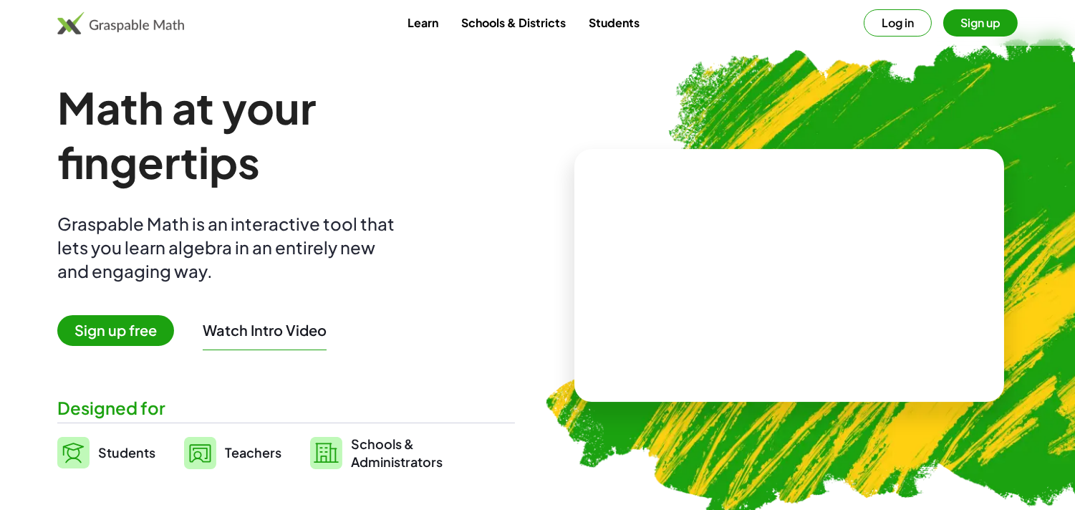
click at [870, 13] on button "Log in" at bounding box center [897, 22] width 68 height 27
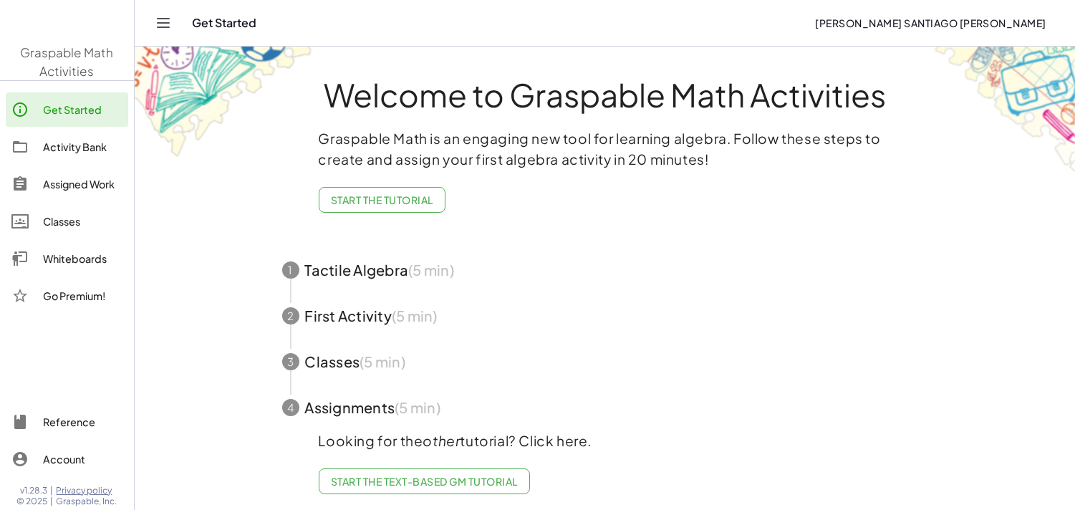
click at [149, 329] on main "Welcome to Graspable Math Activities Graspable Math is an engaging new tool for…" at bounding box center [605, 257] width 940 height 514
click at [59, 250] on div "Whiteboards" at bounding box center [82, 258] width 79 height 17
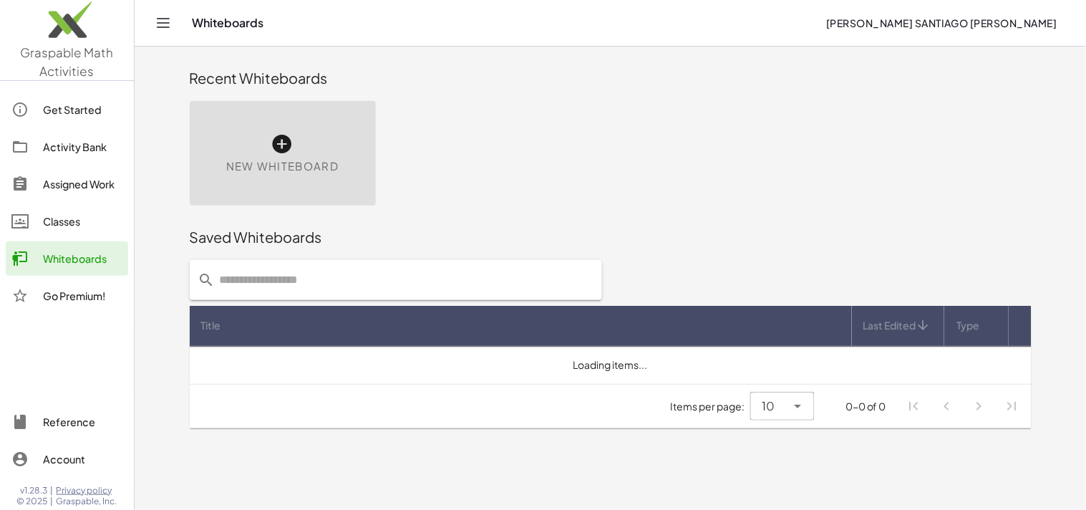
click at [317, 122] on div "New Whiteboard" at bounding box center [283, 153] width 186 height 105
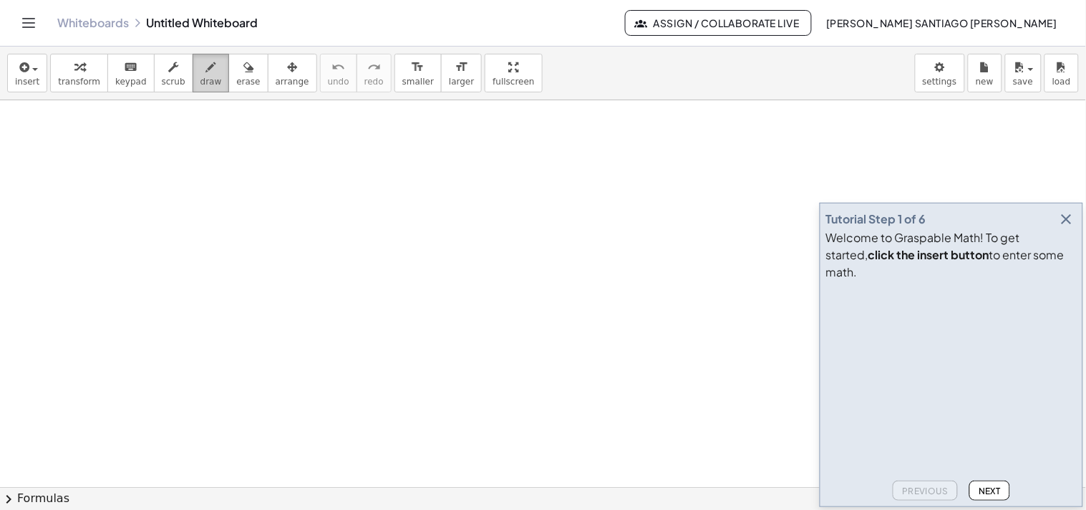
click at [205, 76] on button "draw" at bounding box center [211, 73] width 37 height 39
drag, startPoint x: 190, startPoint y: 160, endPoint x: 208, endPoint y: 156, distance: 18.3
click at [205, 156] on div at bounding box center [543, 486] width 1086 height 773
drag, startPoint x: 216, startPoint y: 186, endPoint x: 210, endPoint y: 169, distance: 18.1
click at [200, 175] on div at bounding box center [543, 486] width 1086 height 773
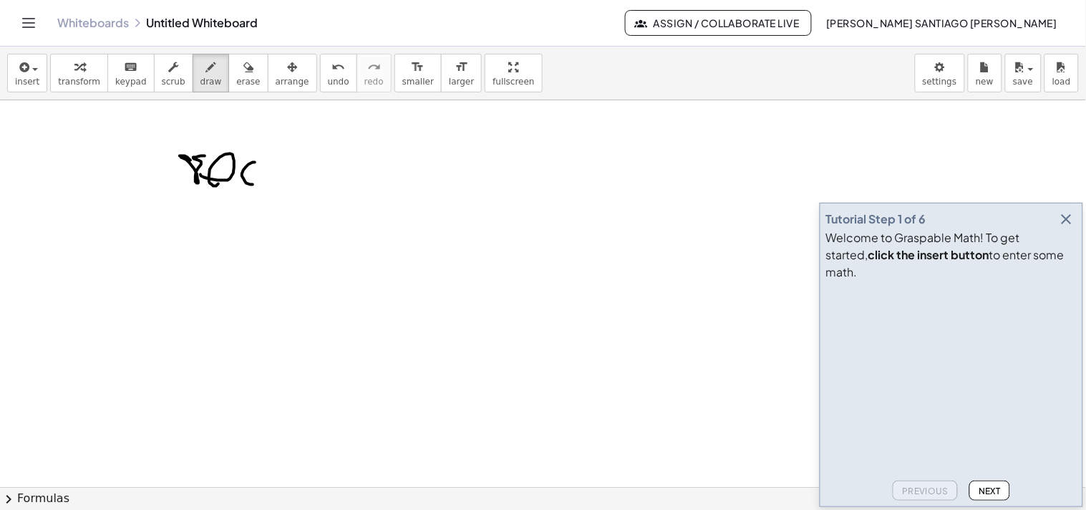
drag, startPoint x: 253, startPoint y: 185, endPoint x: 230, endPoint y: 184, distance: 22.9
click at [230, 184] on div at bounding box center [543, 486] width 1086 height 773
drag, startPoint x: 273, startPoint y: 192, endPoint x: 256, endPoint y: 178, distance: 22.4
click at [256, 178] on div at bounding box center [543, 486] width 1086 height 773
click at [291, 175] on div at bounding box center [543, 486] width 1086 height 773
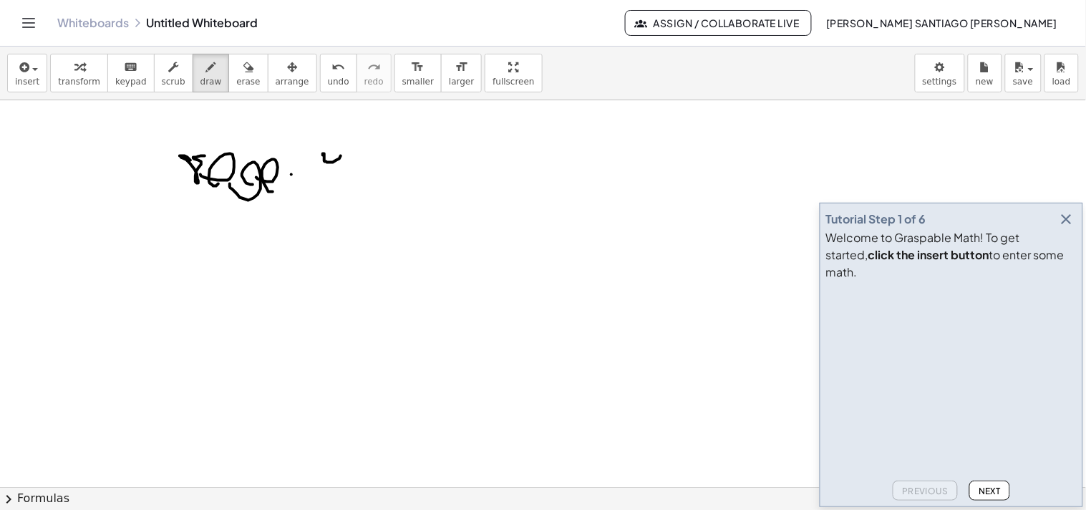
drag, startPoint x: 324, startPoint y: 155, endPoint x: 344, endPoint y: 163, distance: 21.2
click at [344, 161] on div at bounding box center [543, 486] width 1086 height 773
drag, startPoint x: 356, startPoint y: 147, endPoint x: 354, endPoint y: 157, distance: 11.0
click at [354, 157] on div at bounding box center [543, 486] width 1086 height 773
drag, startPoint x: 333, startPoint y: 154, endPoint x: 324, endPoint y: 180, distance: 28.1
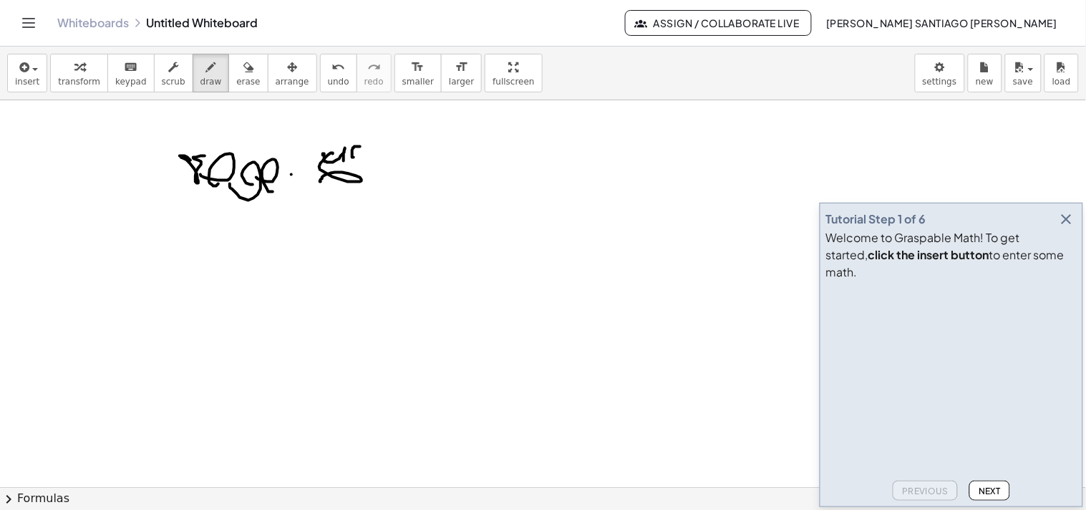
click at [324, 180] on div at bounding box center [543, 486] width 1086 height 773
click at [349, 177] on div at bounding box center [543, 486] width 1086 height 773
drag, startPoint x: 389, startPoint y: 162, endPoint x: 370, endPoint y: 183, distance: 27.9
click at [372, 182] on div at bounding box center [543, 486] width 1086 height 773
drag, startPoint x: 377, startPoint y: 156, endPoint x: 369, endPoint y: 162, distance: 9.2
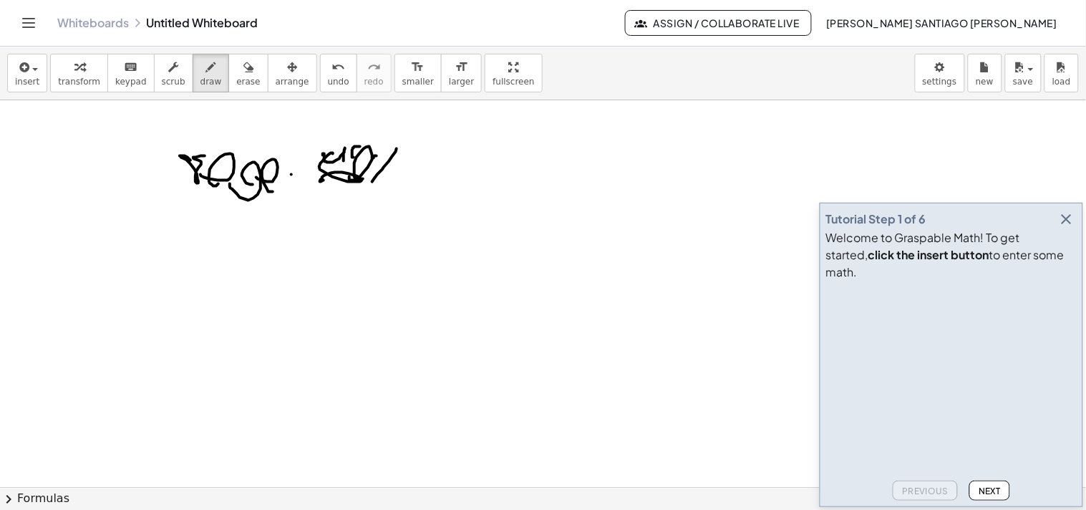
click at [369, 162] on div at bounding box center [543, 486] width 1086 height 773
click at [383, 183] on div at bounding box center [543, 486] width 1086 height 773
drag, startPoint x: 317, startPoint y: 155, endPoint x: 346, endPoint y: 181, distance: 39.5
click at [346, 181] on div at bounding box center [543, 486] width 1086 height 773
drag, startPoint x: 236, startPoint y: 237, endPoint x: 286, endPoint y: 240, distance: 50.2
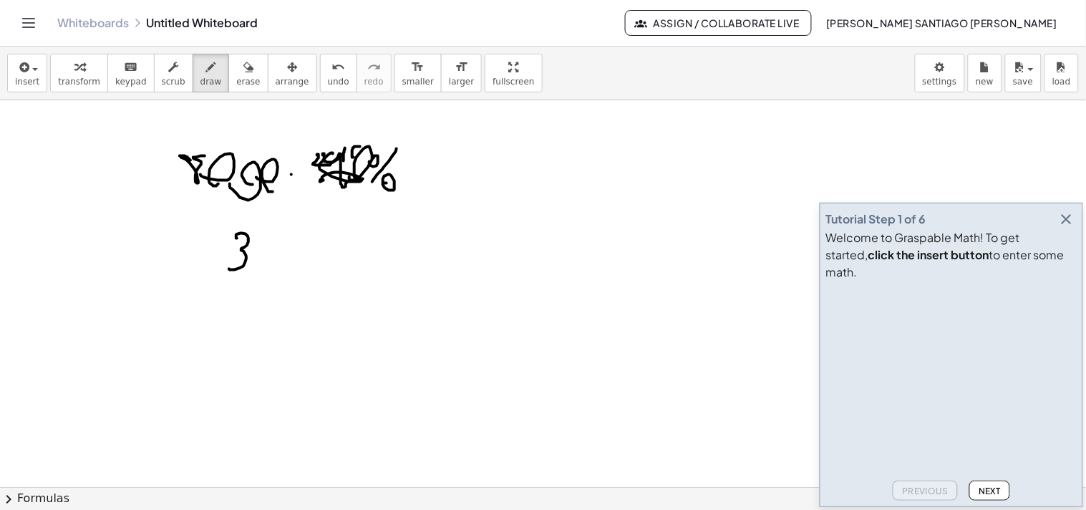
click at [233, 263] on div at bounding box center [543, 486] width 1086 height 773
drag, startPoint x: 287, startPoint y: 236, endPoint x: 295, endPoint y: 248, distance: 14.5
click at [292, 248] on div at bounding box center [543, 486] width 1086 height 773
click at [313, 261] on div at bounding box center [543, 486] width 1086 height 773
drag, startPoint x: 363, startPoint y: 261, endPoint x: 336, endPoint y: 265, distance: 26.8
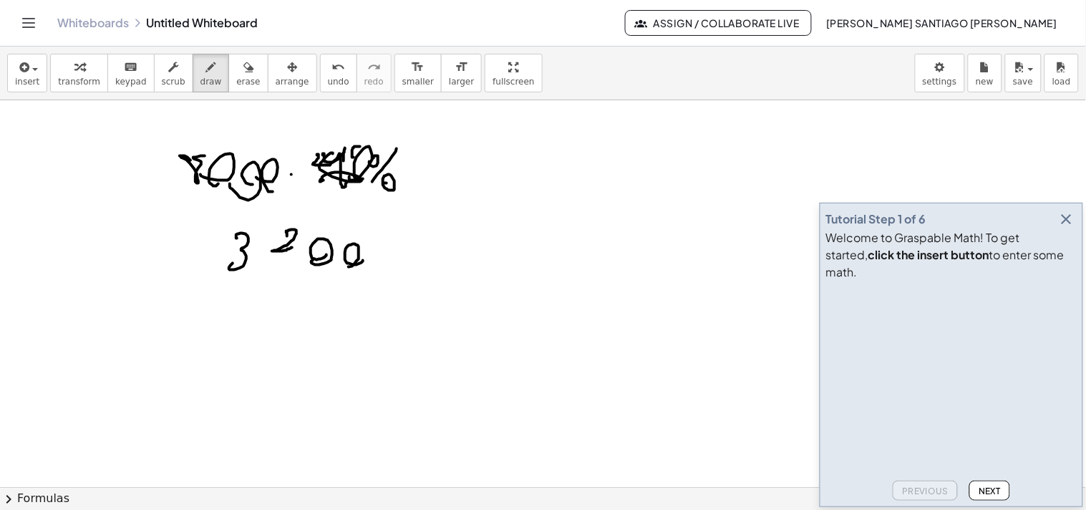
click at [336, 265] on div at bounding box center [543, 486] width 1086 height 773
drag, startPoint x: 503, startPoint y: 152, endPoint x: 509, endPoint y: 167, distance: 16.4
click at [488, 169] on div at bounding box center [543, 486] width 1086 height 773
click at [528, 163] on div at bounding box center [543, 486] width 1086 height 773
drag, startPoint x: 542, startPoint y: 179, endPoint x: 556, endPoint y: 167, distance: 18.3
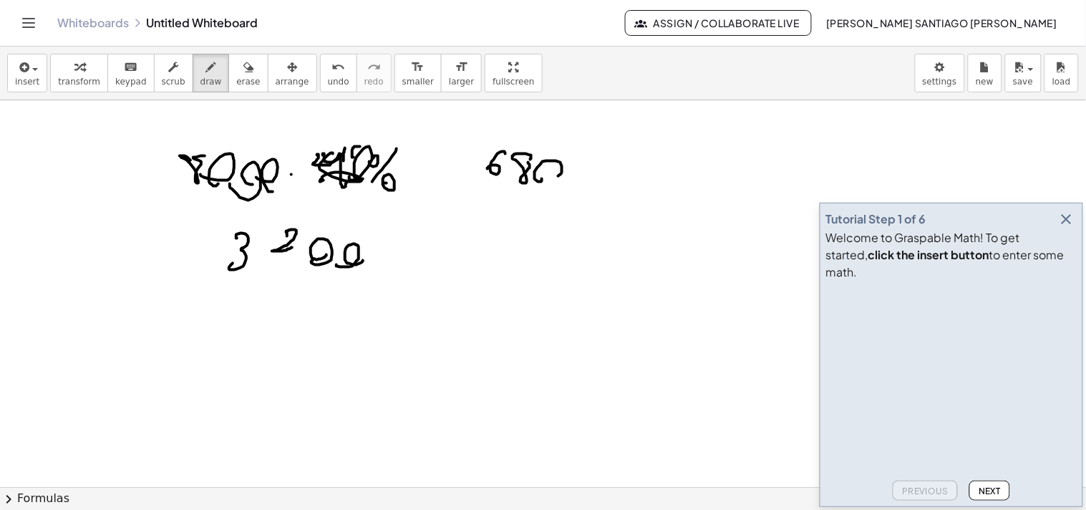
click at [543, 174] on div at bounding box center [543, 486] width 1086 height 773
drag, startPoint x: 577, startPoint y: 173, endPoint x: 564, endPoint y: 170, distance: 13.2
click at [564, 173] on div at bounding box center [543, 486] width 1086 height 773
drag, startPoint x: 494, startPoint y: 143, endPoint x: 501, endPoint y: 179, distance: 36.5
click at [500, 180] on div at bounding box center [543, 486] width 1086 height 773
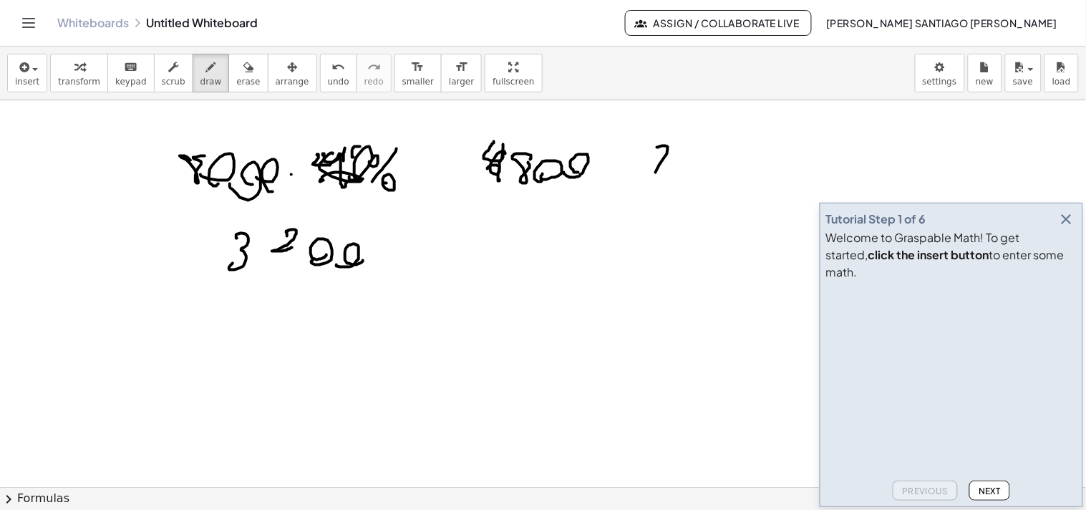
drag, startPoint x: 657, startPoint y: 147, endPoint x: 659, endPoint y: 167, distance: 19.4
click at [656, 179] on div at bounding box center [543, 486] width 1086 height 773
drag, startPoint x: 664, startPoint y: 160, endPoint x: 712, endPoint y: 149, distance: 49.8
click at [700, 152] on div at bounding box center [543, 486] width 1086 height 773
drag, startPoint x: 719, startPoint y: 147, endPoint x: 689, endPoint y: 174, distance: 39.5
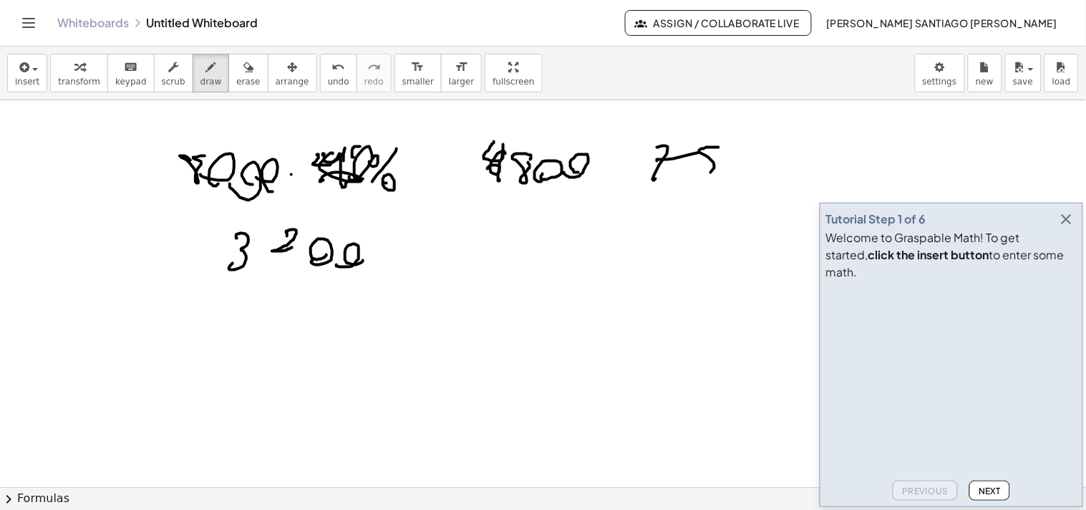
click at [690, 177] on div at bounding box center [543, 486] width 1086 height 773
drag, startPoint x: 664, startPoint y: 220, endPoint x: 681, endPoint y: 251, distance: 35.6
click at [681, 251] on div at bounding box center [543, 486] width 1086 height 773
drag, startPoint x: 697, startPoint y: 231, endPoint x: 684, endPoint y: 255, distance: 27.3
click at [685, 255] on div at bounding box center [543, 486] width 1086 height 773
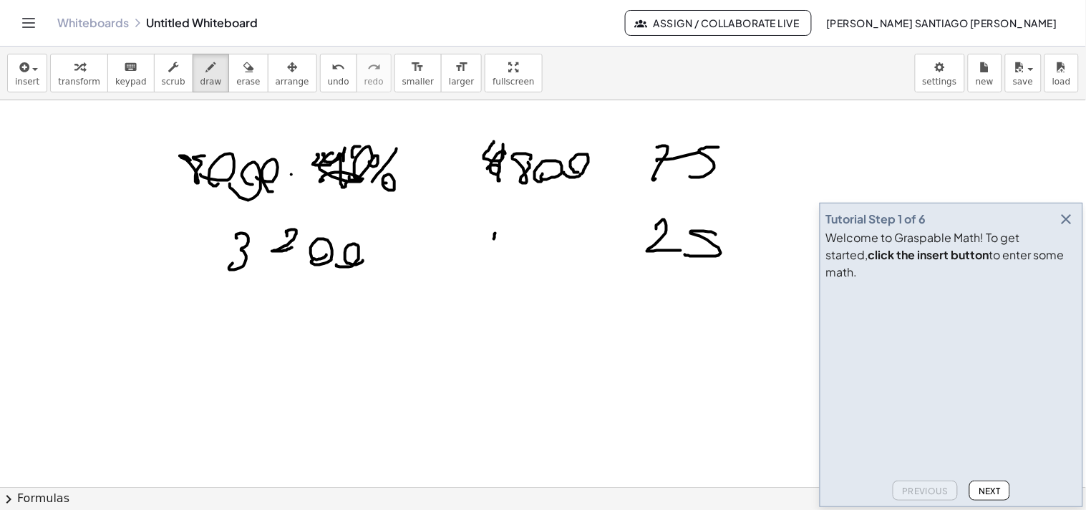
drag, startPoint x: 494, startPoint y: 239, endPoint x: 495, endPoint y: 254, distance: 15.1
click at [494, 254] on div at bounding box center [543, 486] width 1086 height 773
drag, startPoint x: 532, startPoint y: 233, endPoint x: 557, endPoint y: 258, distance: 34.9
click at [530, 256] on div at bounding box center [543, 486] width 1086 height 773
drag, startPoint x: 570, startPoint y: 262, endPoint x: 571, endPoint y: 249, distance: 13.0
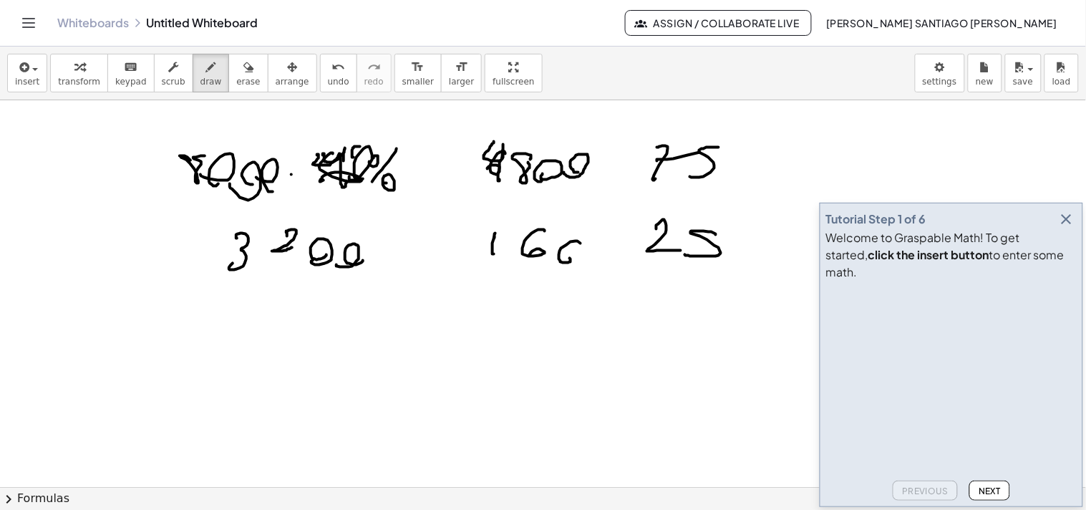
click at [561, 256] on div at bounding box center [543, 486] width 1086 height 773
drag, startPoint x: 603, startPoint y: 263, endPoint x: 598, endPoint y: 253, distance: 10.9
click at [597, 255] on div at bounding box center [543, 486] width 1086 height 773
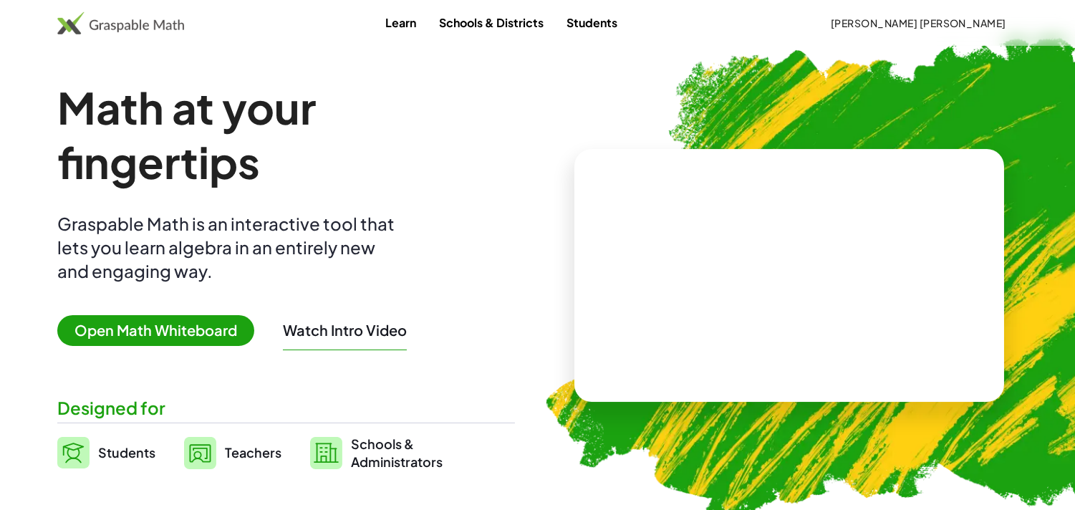
click at [146, 341] on span "Open Math Whiteboard" at bounding box center [155, 330] width 197 height 31
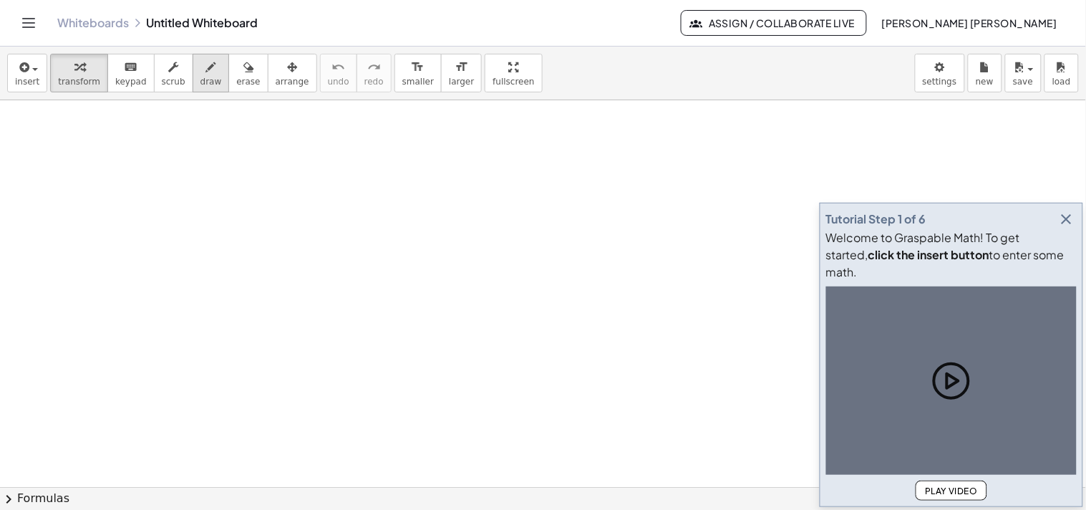
click at [196, 89] on button "draw" at bounding box center [211, 73] width 37 height 39
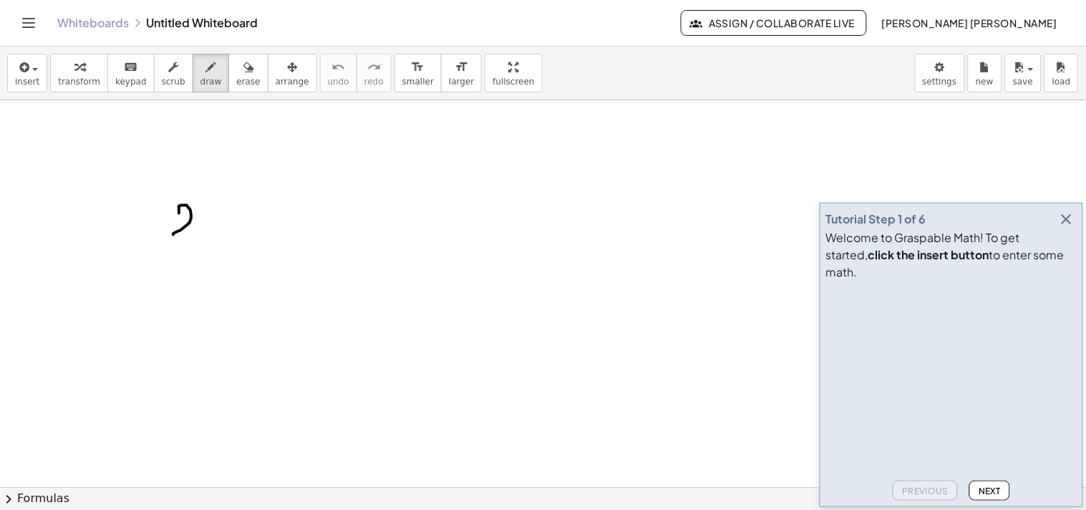
drag, startPoint x: 183, startPoint y: 205, endPoint x: 200, endPoint y: 240, distance: 38.4
drag, startPoint x: 220, startPoint y: 243, endPoint x: 213, endPoint y: 239, distance: 7.7
drag, startPoint x: 258, startPoint y: 223, endPoint x: 246, endPoint y: 246, distance: 25.6
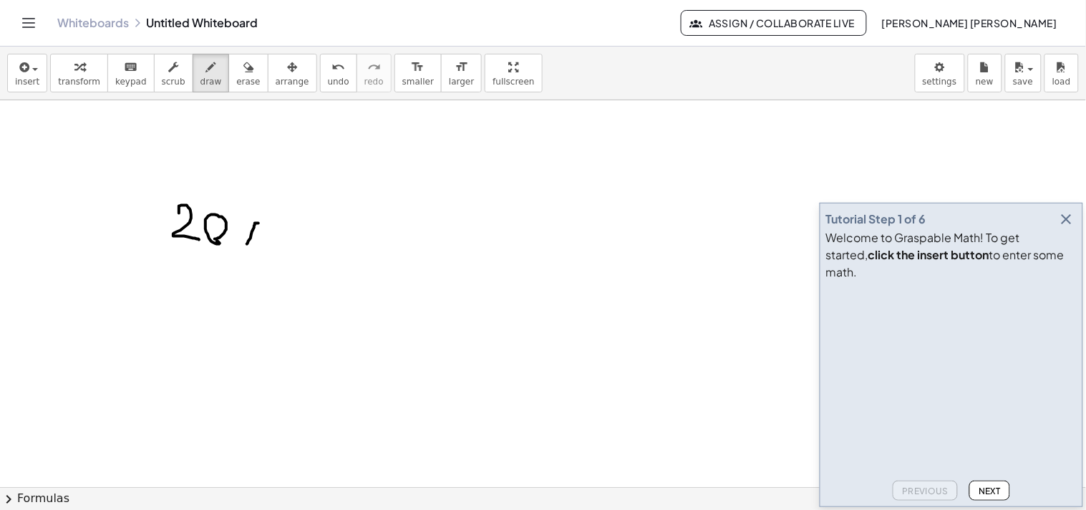
drag, startPoint x: 291, startPoint y: 237, endPoint x: 271, endPoint y: 251, distance: 24.2
drag, startPoint x: 309, startPoint y: 231, endPoint x: 282, endPoint y: 414, distance: 184.6
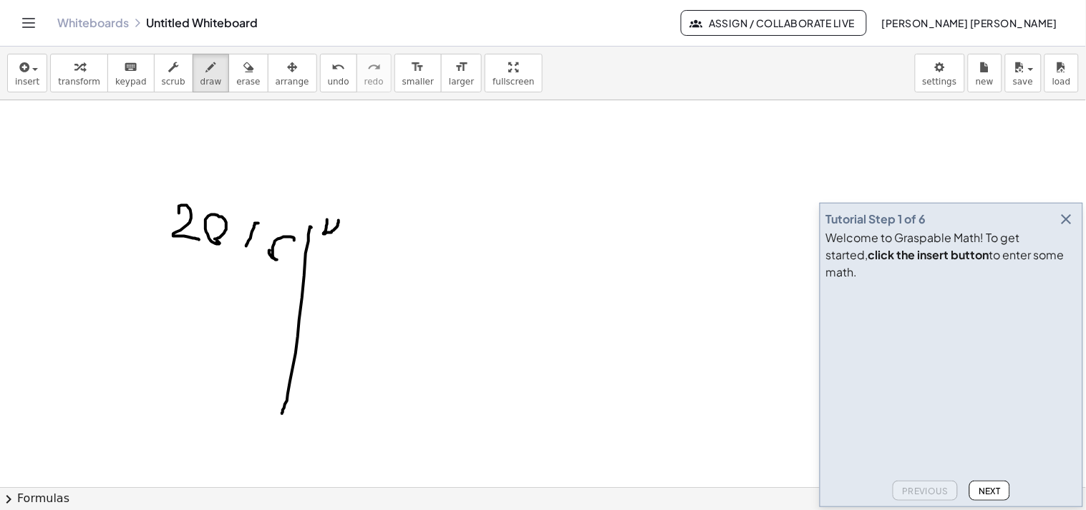
drag, startPoint x: 325, startPoint y: 232, endPoint x: 335, endPoint y: 248, distance: 19.3
drag, startPoint x: 218, startPoint y: 268, endPoint x: 200, endPoint y: 288, distance: 25.9
drag, startPoint x: 232, startPoint y: 291, endPoint x: 248, endPoint y: 289, distance: 16.6
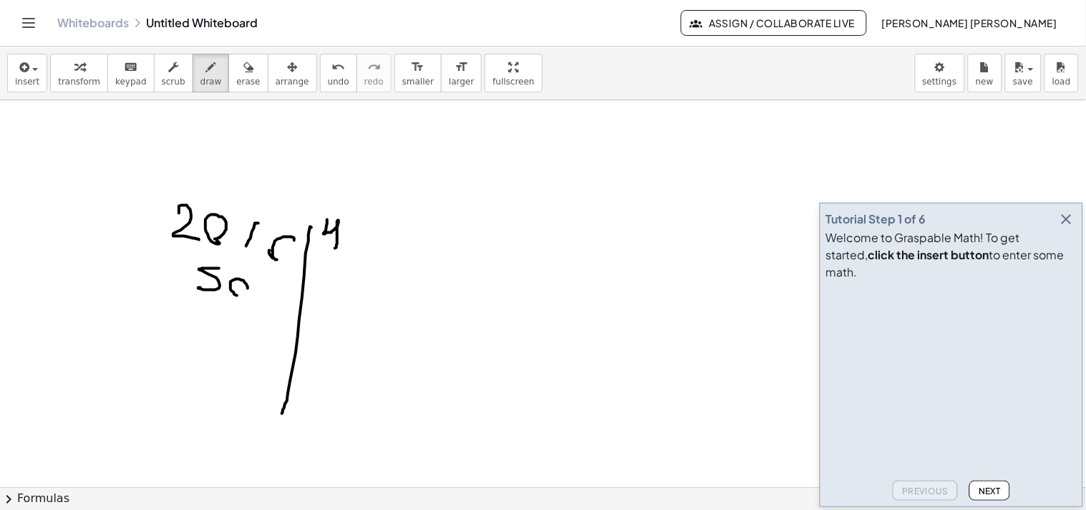
drag, startPoint x: 241, startPoint y: 296, endPoint x: 258, endPoint y: 288, distance: 19.2
drag, startPoint x: 272, startPoint y: 280, endPoint x: 294, endPoint y: 304, distance: 32.4
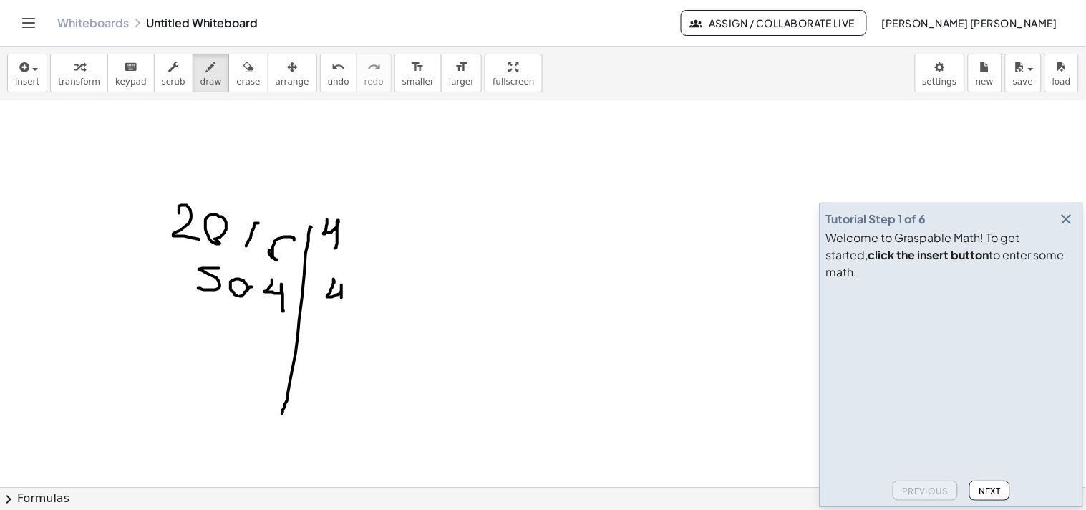
drag, startPoint x: 334, startPoint y: 281, endPoint x: 326, endPoint y: 310, distance: 29.7
drag, startPoint x: 201, startPoint y: 308, endPoint x: 196, endPoint y: 330, distance: 22.8
drag, startPoint x: 227, startPoint y: 311, endPoint x: 251, endPoint y: 336, distance: 34.9
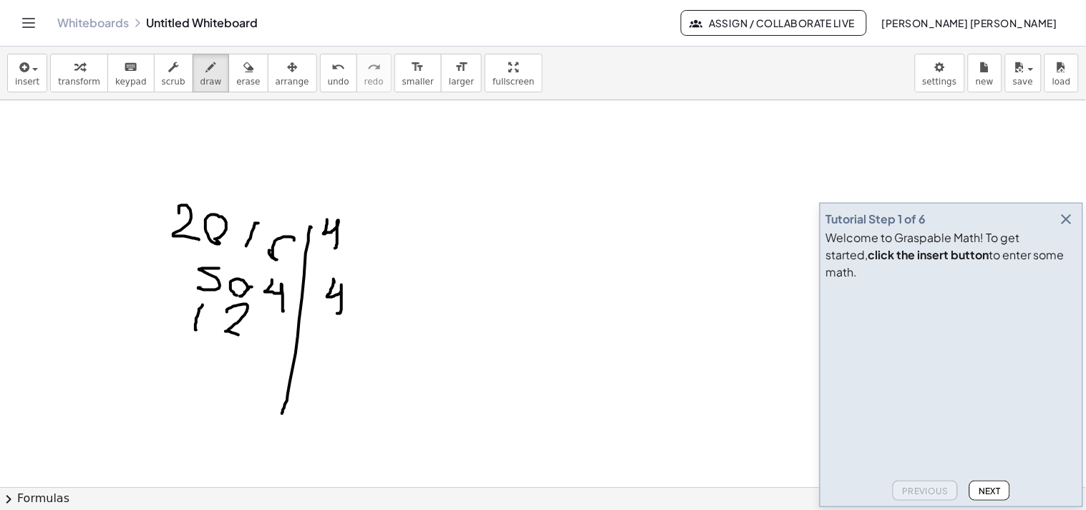
drag, startPoint x: 282, startPoint y: 314, endPoint x: 263, endPoint y: 337, distance: 30.5
drag, startPoint x: 315, startPoint y: 326, endPoint x: 296, endPoint y: 359, distance: 38.2
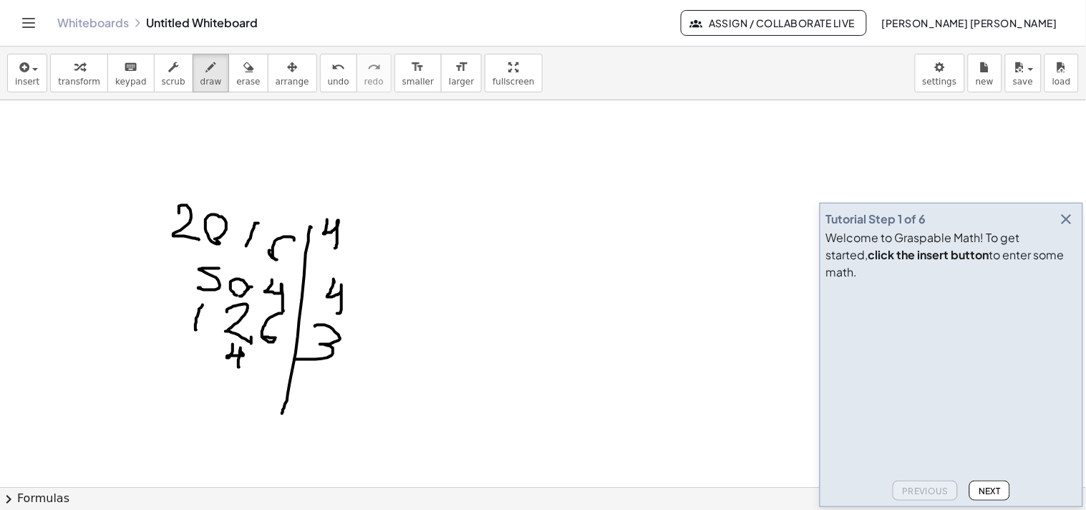
drag, startPoint x: 233, startPoint y: 347, endPoint x: 248, endPoint y: 363, distance: 21.8
drag, startPoint x: 259, startPoint y: 353, endPoint x: 271, endPoint y: 370, distance: 20.6
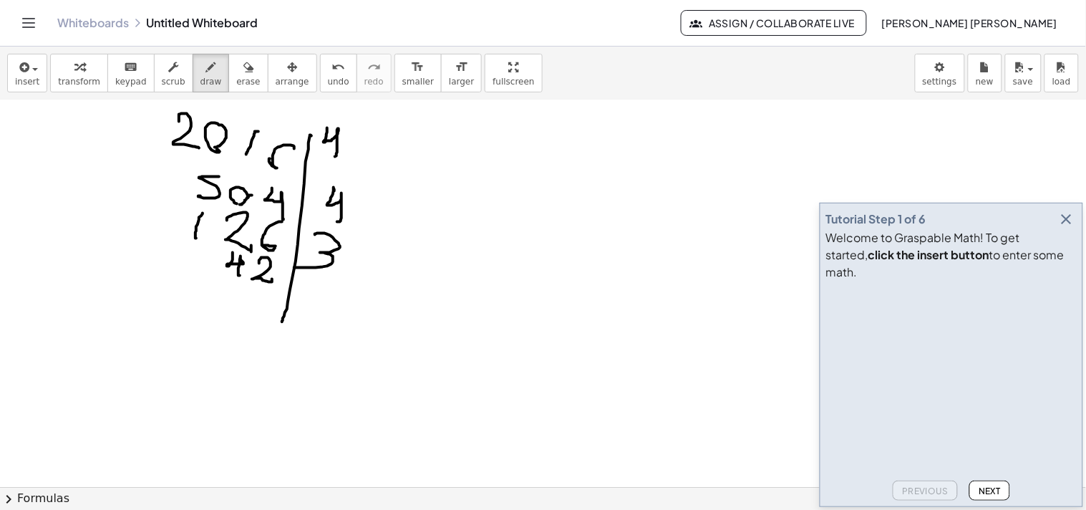
scroll to position [93, 0]
drag, startPoint x: 302, startPoint y: 275, endPoint x: 305, endPoint y: 296, distance: 21.7
click at [306, 306] on div at bounding box center [543, 440] width 1086 height 866
click at [320, 294] on div at bounding box center [543, 440] width 1086 height 866
drag, startPoint x: 265, startPoint y: 301, endPoint x: 289, endPoint y: 324, distance: 32.9
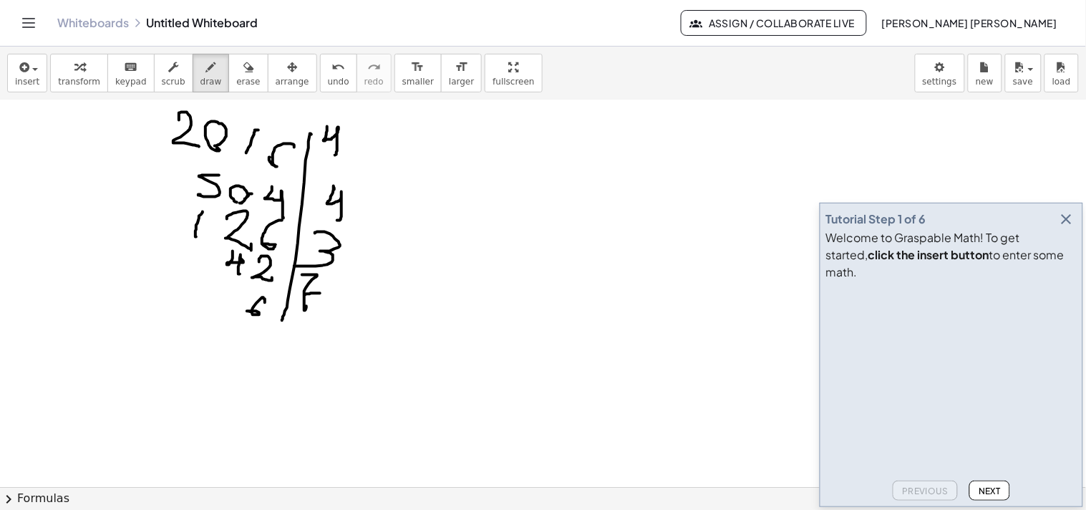
click at [252, 312] on div at bounding box center [543, 440] width 1086 height 866
drag, startPoint x: 301, startPoint y: 333, endPoint x: 302, endPoint y: 356, distance: 22.9
click at [302, 356] on div at bounding box center [543, 440] width 1086 height 866
drag, startPoint x: 245, startPoint y: 334, endPoint x: 267, endPoint y: 354, distance: 29.9
click at [265, 354] on div at bounding box center [543, 440] width 1086 height 866
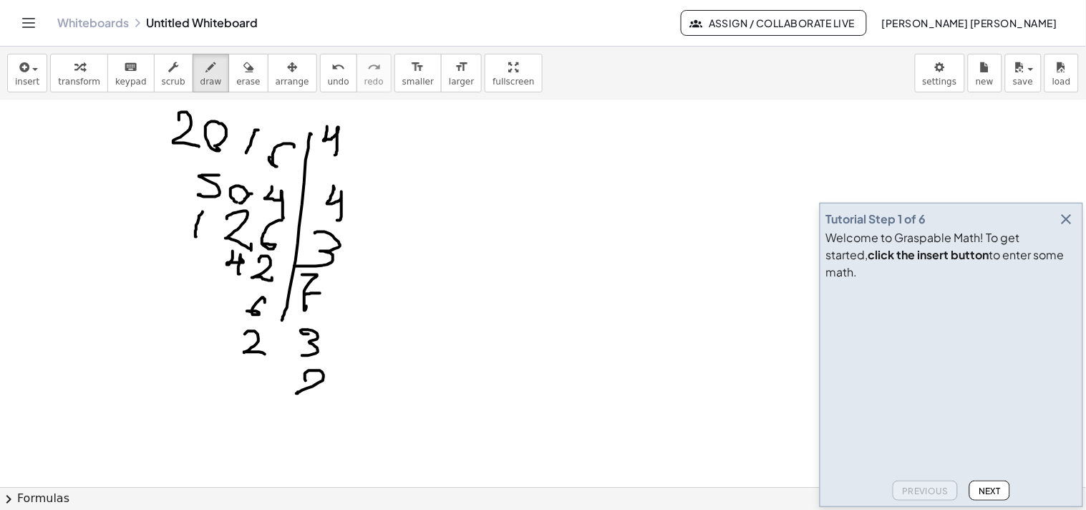
drag, startPoint x: 305, startPoint y: 379, endPoint x: 306, endPoint y: 394, distance: 14.3
click at [309, 394] on div at bounding box center [543, 440] width 1086 height 866
drag, startPoint x: 255, startPoint y: 385, endPoint x: 253, endPoint y: 375, distance: 10.1
click at [253, 375] on div at bounding box center [543, 440] width 1086 height 866
drag, startPoint x: 267, startPoint y: 399, endPoint x: 298, endPoint y: 284, distance: 118.6
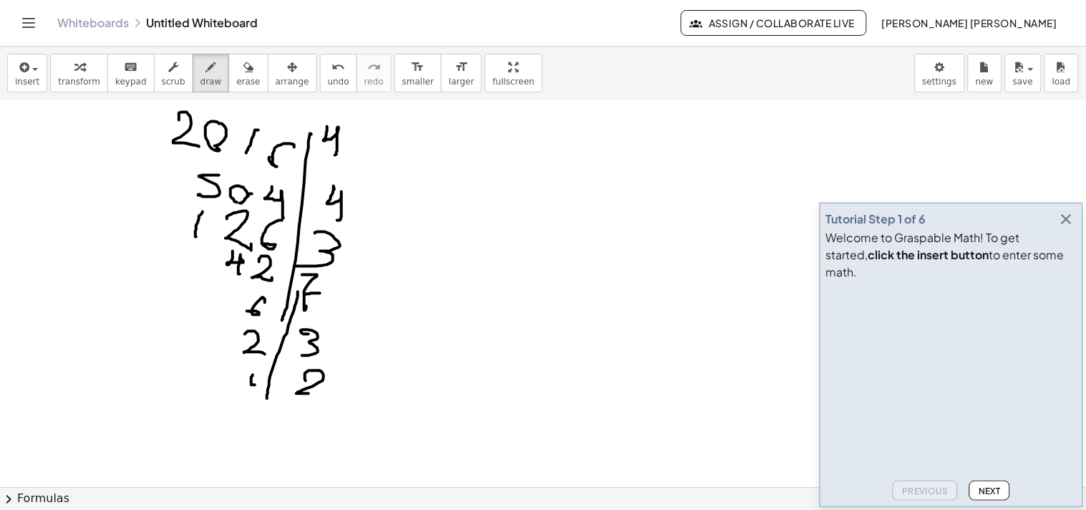
click at [298, 283] on div at bounding box center [543, 440] width 1086 height 866
drag, startPoint x: 425, startPoint y: 162, endPoint x: 432, endPoint y: 182, distance: 21.3
click at [432, 182] on div at bounding box center [543, 440] width 1086 height 866
click at [476, 170] on div at bounding box center [543, 440] width 1086 height 866
drag, startPoint x: 441, startPoint y: 167, endPoint x: 437, endPoint y: 183, distance: 17.0
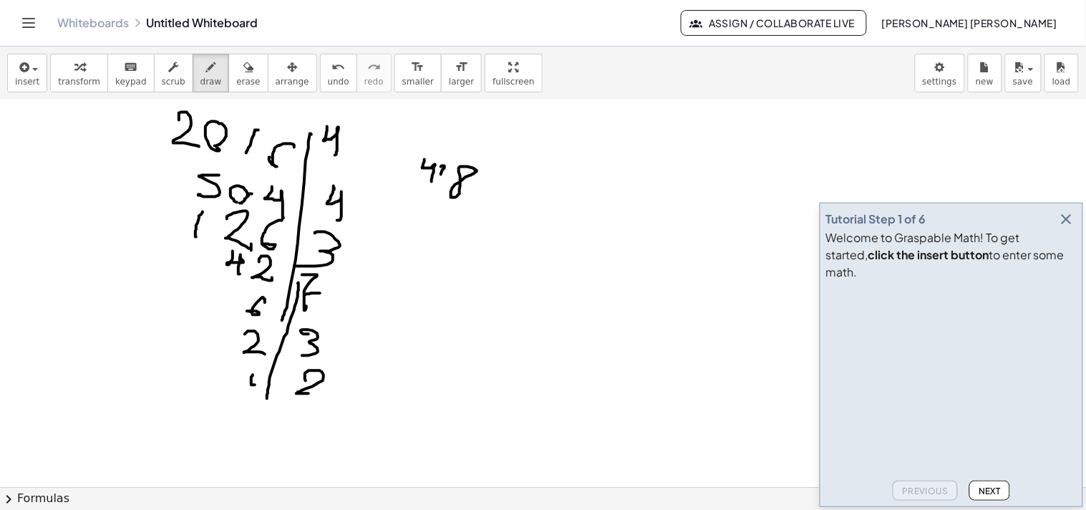
click at [437, 183] on div at bounding box center [543, 440] width 1086 height 866
drag, startPoint x: 440, startPoint y: 177, endPoint x: 455, endPoint y: 177, distance: 15.0
click at [454, 177] on div at bounding box center [543, 440] width 1086 height 866
drag, startPoint x: 509, startPoint y: 177, endPoint x: 487, endPoint y: 210, distance: 40.3
click at [487, 210] on div at bounding box center [543, 440] width 1086 height 866
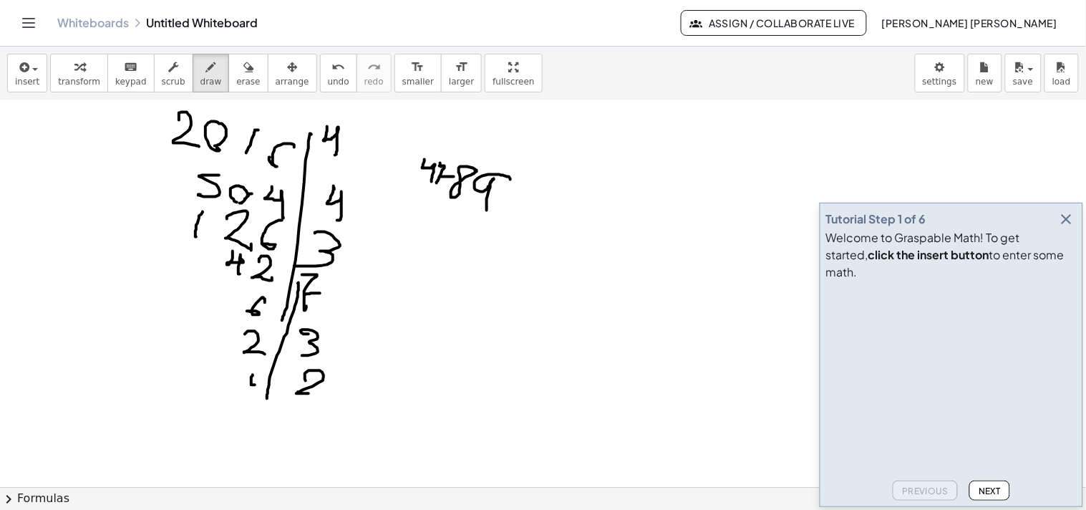
click at [440, 166] on div at bounding box center [543, 440] width 1086 height 866
drag, startPoint x: 417, startPoint y: 232, endPoint x: 417, endPoint y: 258, distance: 25.8
click at [417, 258] on div at bounding box center [543, 440] width 1086 height 866
drag, startPoint x: 438, startPoint y: 229, endPoint x: 437, endPoint y: 256, distance: 27.2
click at [437, 256] on div at bounding box center [543, 440] width 1086 height 866
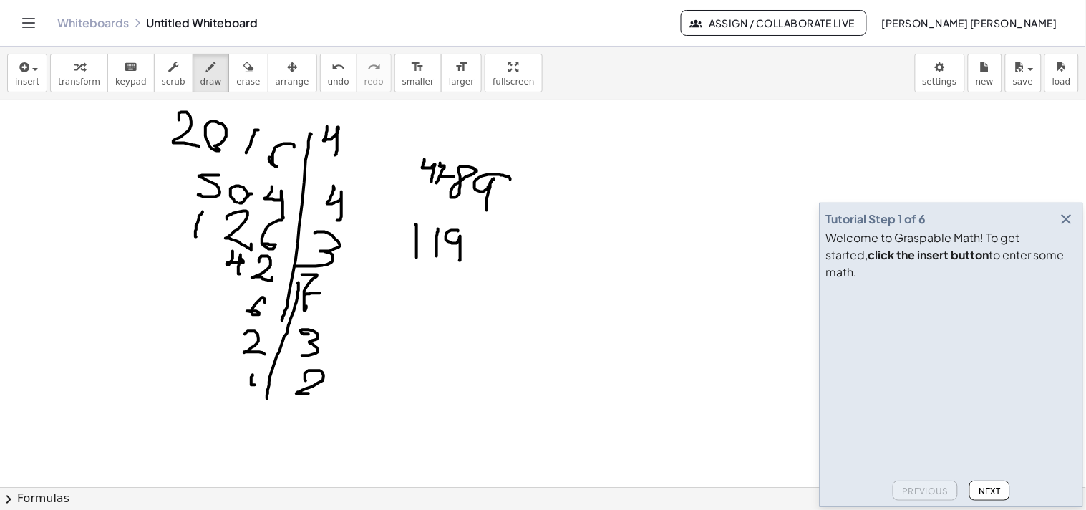
drag, startPoint x: 458, startPoint y: 231, endPoint x: 460, endPoint y: 247, distance: 16.6
click at [460, 259] on div at bounding box center [543, 440] width 1086 height 866
click at [236, 62] on div "button" at bounding box center [248, 66] width 24 height 17
click at [395, 255] on div at bounding box center [543, 440] width 1086 height 866
click at [469, 253] on div at bounding box center [543, 440] width 1086 height 866
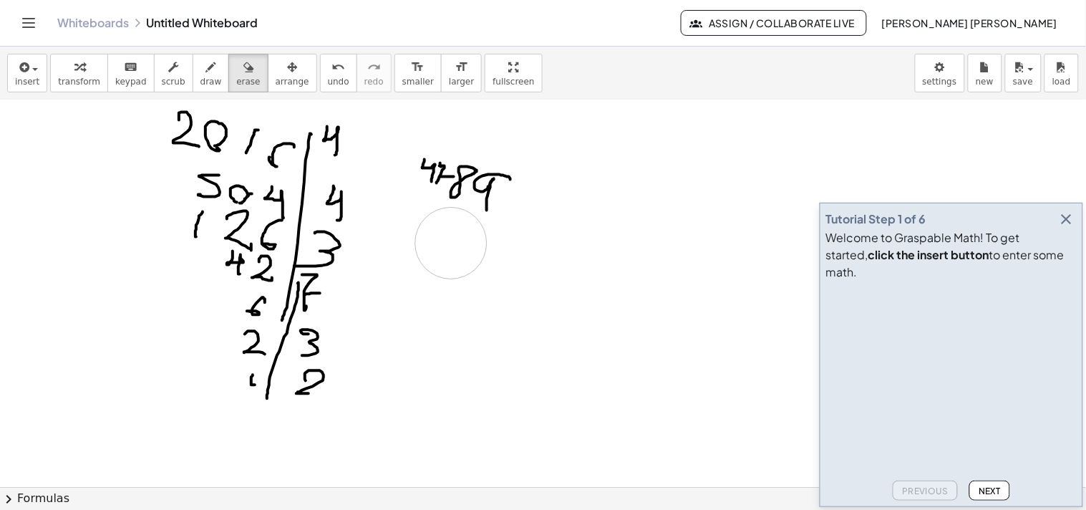
click at [451, 243] on div at bounding box center [543, 440] width 1086 height 866
click at [200, 77] on span "draw" at bounding box center [210, 82] width 21 height 10
drag, startPoint x: 415, startPoint y: 225, endPoint x: 476, endPoint y: 228, distance: 60.9
click at [445, 245] on div at bounding box center [543, 440] width 1086 height 866
drag, startPoint x: 475, startPoint y: 227, endPoint x: 482, endPoint y: 232, distance: 8.7
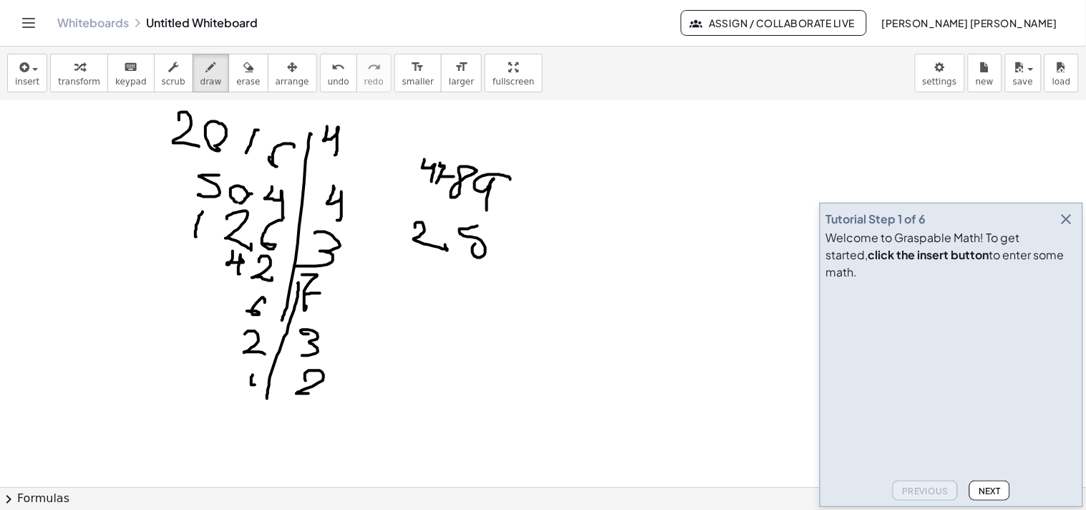
click at [481, 231] on div at bounding box center [543, 440] width 1086 height 866
click at [501, 249] on div at bounding box center [543, 440] width 1086 height 866
drag, startPoint x: 419, startPoint y: 265, endPoint x: 419, endPoint y: 277, distance: 12.2
click at [425, 283] on div at bounding box center [543, 440] width 1086 height 866
drag, startPoint x: 422, startPoint y: 273, endPoint x: 450, endPoint y: 273, distance: 27.2
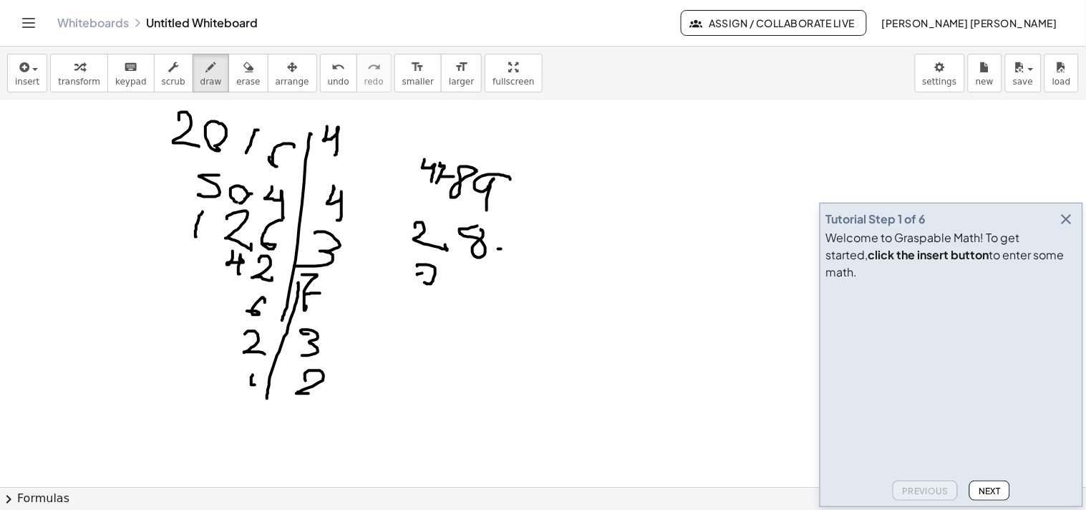
click at [438, 273] on div at bounding box center [543, 440] width 1086 height 866
drag, startPoint x: 473, startPoint y: 273, endPoint x: 499, endPoint y: 289, distance: 30.6
click at [499, 289] on div at bounding box center [543, 440] width 1086 height 866
drag, startPoint x: 376, startPoint y: 294, endPoint x: 513, endPoint y: 294, distance: 136.7
click at [518, 294] on div at bounding box center [543, 440] width 1086 height 866
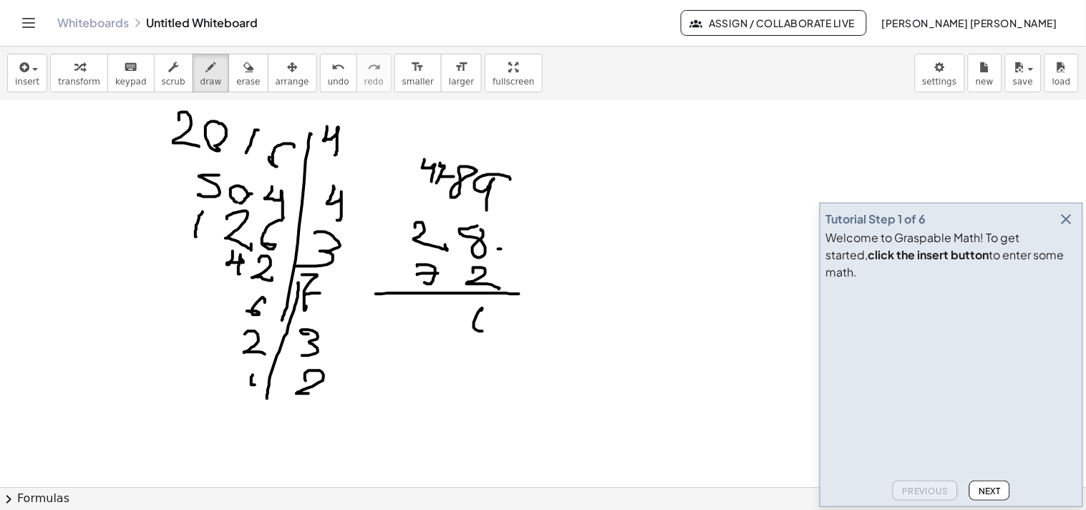
drag, startPoint x: 480, startPoint y: 311, endPoint x: 467, endPoint y: 322, distance: 17.8
click at [467, 322] on div at bounding box center [543, 440] width 1086 height 866
drag, startPoint x: 432, startPoint y: 306, endPoint x: 403, endPoint y: 333, distance: 39.0
click at [403, 333] on div at bounding box center [543, 440] width 1086 height 866
drag, startPoint x: 422, startPoint y: 349, endPoint x: 411, endPoint y: 368, distance: 22.5
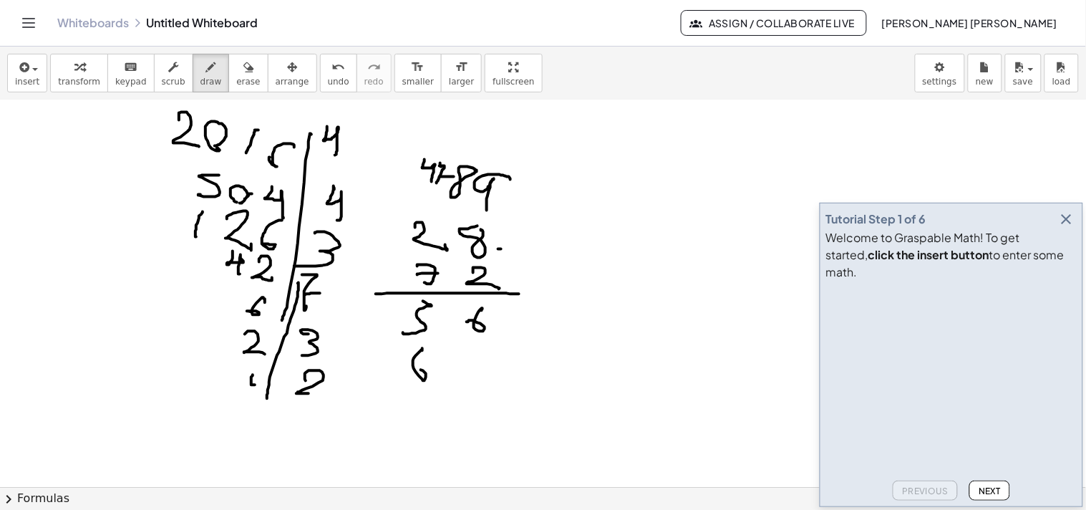
click at [411, 368] on div at bounding box center [543, 440] width 1086 height 866
drag, startPoint x: 362, startPoint y: 352, endPoint x: 372, endPoint y: 368, distance: 19.1
click at [372, 368] on div at bounding box center [543, 440] width 1086 height 866
drag, startPoint x: 389, startPoint y: 358, endPoint x: 382, endPoint y: 362, distance: 8.6
click at [382, 362] on div at bounding box center [543, 440] width 1086 height 866
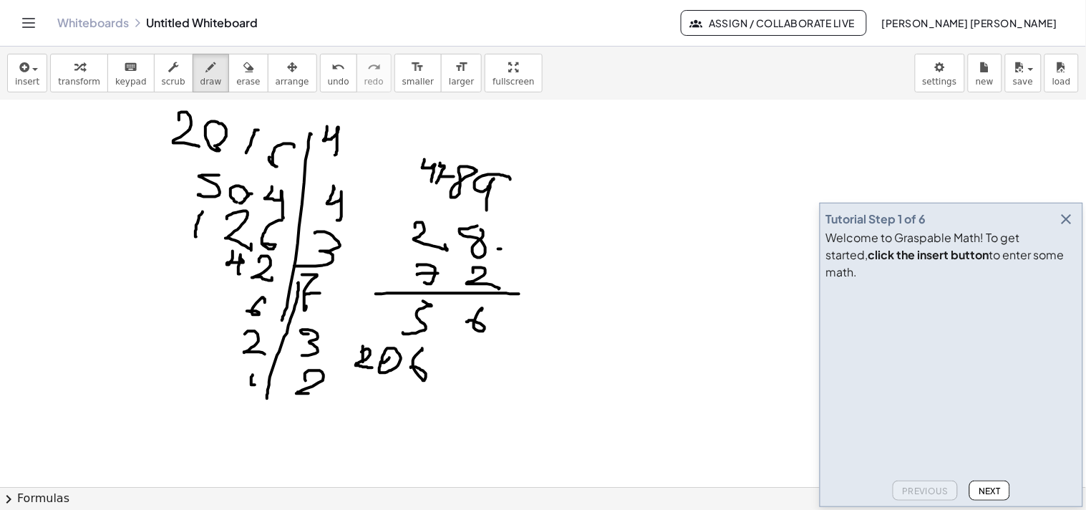
drag, startPoint x: 363, startPoint y: 349, endPoint x: 363, endPoint y: 371, distance: 22.2
click at [363, 374] on div at bounding box center [543, 440] width 1086 height 866
drag, startPoint x: 389, startPoint y: 345, endPoint x: 385, endPoint y: 384, distance: 38.9
click at [388, 384] on div at bounding box center [543, 440] width 1086 height 866
drag, startPoint x: 367, startPoint y: 383, endPoint x: 367, endPoint y: 399, distance: 16.5
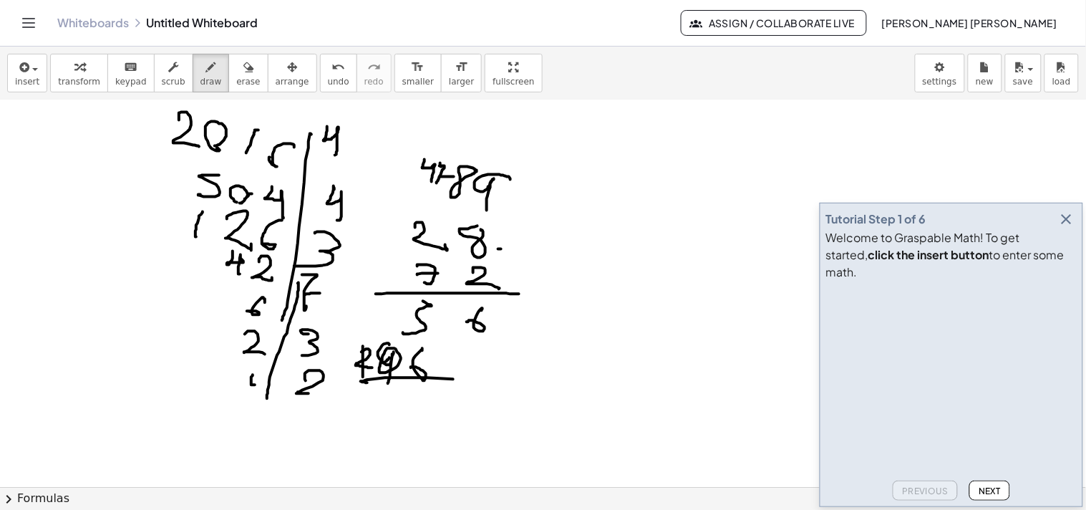
click at [391, 396] on div at bounding box center [543, 440] width 1086 height 866
drag, startPoint x: 339, startPoint y: 403, endPoint x: 378, endPoint y: 401, distance: 39.4
click at [378, 402] on div at bounding box center [543, 440] width 1086 height 866
drag, startPoint x: 384, startPoint y: 394, endPoint x: 399, endPoint y: 394, distance: 14.3
click at [398, 394] on div at bounding box center [543, 440] width 1086 height 866
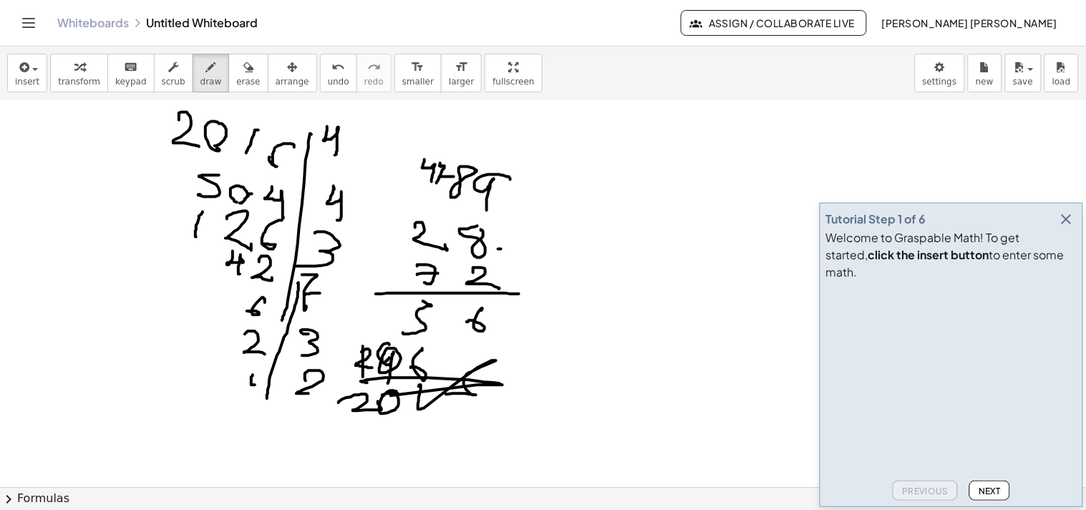
drag, startPoint x: 419, startPoint y: 385, endPoint x: 442, endPoint y: 396, distance: 25.3
click at [442, 396] on div at bounding box center [543, 440] width 1086 height 866
drag, startPoint x: 583, startPoint y: 155, endPoint x: 592, endPoint y: 202, distance: 48.2
click at [592, 202] on div at bounding box center [543, 440] width 1086 height 866
drag, startPoint x: 611, startPoint y: 165, endPoint x: 609, endPoint y: 186, distance: 20.9
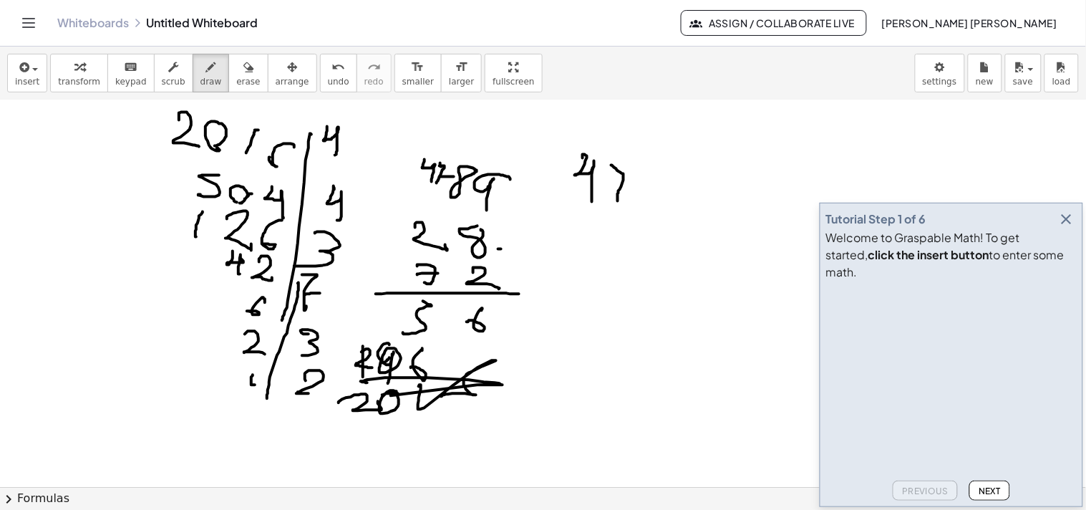
click at [618, 202] on div at bounding box center [543, 440] width 1086 height 866
drag, startPoint x: 619, startPoint y: 180, endPoint x: 641, endPoint y: 181, distance: 21.5
click at [640, 181] on div at bounding box center [543, 440] width 1086 height 866
drag, startPoint x: 666, startPoint y: 168, endPoint x: 660, endPoint y: 206, distance: 39.2
click at [656, 208] on div at bounding box center [543, 440] width 1086 height 866
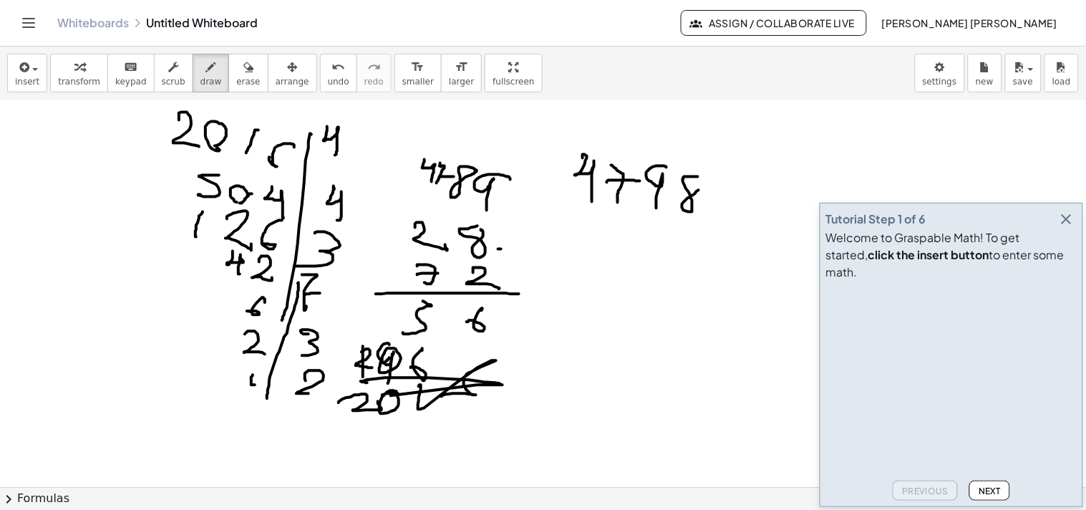
click at [696, 173] on div at bounding box center [543, 440] width 1086 height 866
click at [328, 58] on div "undo" at bounding box center [338, 66] width 21 height 17
click at [331, 59] on icon "undo" at bounding box center [338, 67] width 14 height 17
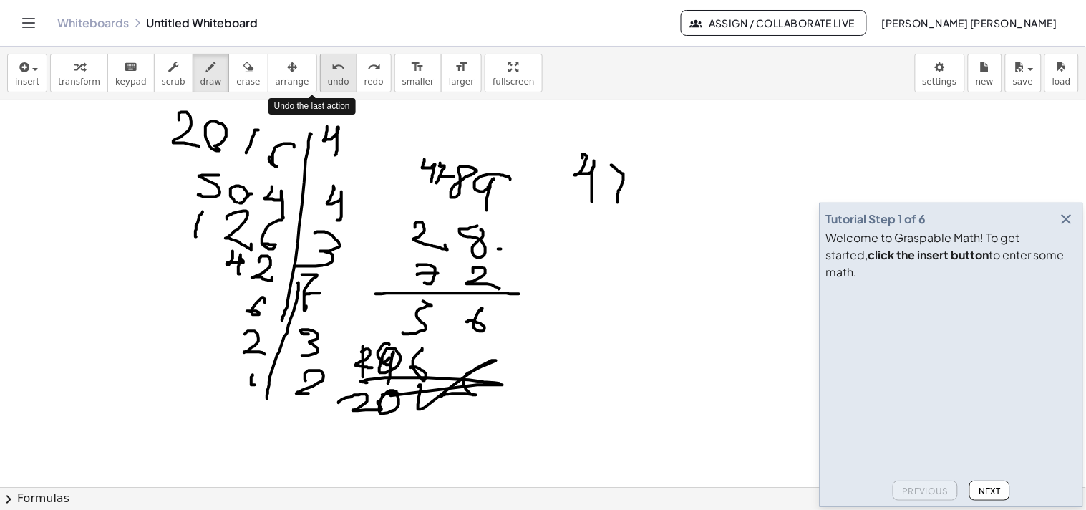
click at [320, 57] on button "undo undo" at bounding box center [338, 73] width 37 height 39
drag, startPoint x: 581, startPoint y: 146, endPoint x: 591, endPoint y: 177, distance: 32.4
click at [589, 197] on div at bounding box center [543, 440] width 1086 height 866
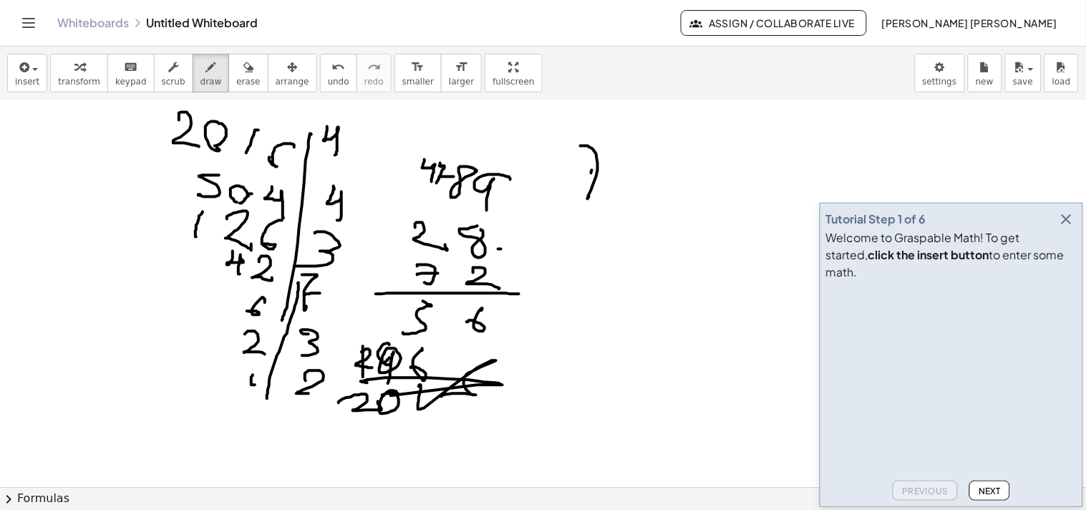
drag, startPoint x: 592, startPoint y: 170, endPoint x: 639, endPoint y: 165, distance: 46.8
click at [629, 168] on div at bounding box center [543, 440] width 1086 height 866
drag, startPoint x: 651, startPoint y: 115, endPoint x: 664, endPoint y: 209, distance: 94.7
click at [656, 218] on div at bounding box center [543, 440] width 1086 height 866
drag, startPoint x: 681, startPoint y: 155, endPoint x: 705, endPoint y: 189, distance: 41.7
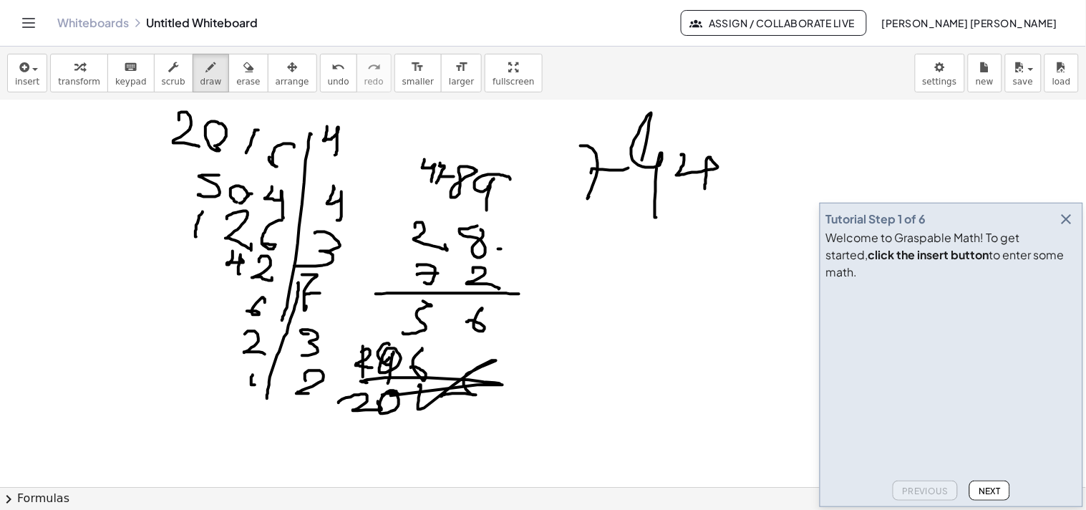
click at [705, 189] on div at bounding box center [543, 440] width 1086 height 866
click at [736, 178] on div at bounding box center [543, 440] width 1086 height 866
